Goal: Task Accomplishment & Management: Complete application form

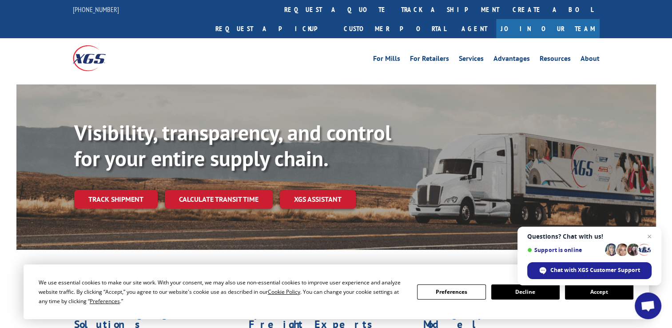
click at [612, 293] on button "Accept" at bounding box center [599, 291] width 68 height 15
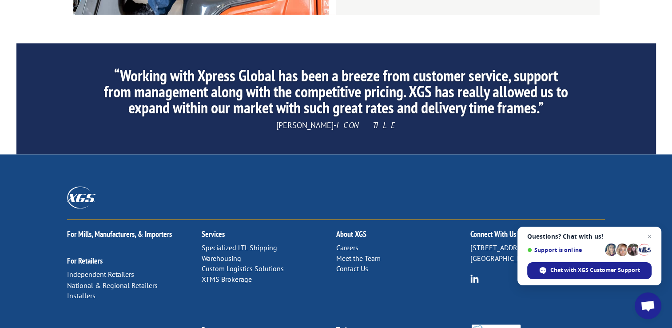
scroll to position [1408, 0]
